Goal: Task Accomplishment & Management: Use online tool/utility

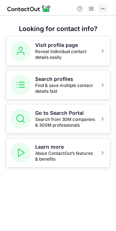
click at [99, 7] on button at bounding box center [102, 8] width 9 height 9
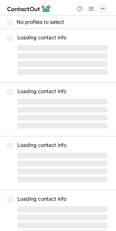
click at [106, 8] on button at bounding box center [102, 8] width 9 height 9
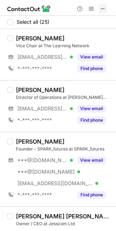
click at [101, 8] on span at bounding box center [103, 9] width 6 height 6
